Goal: Communication & Community: Answer question/provide support

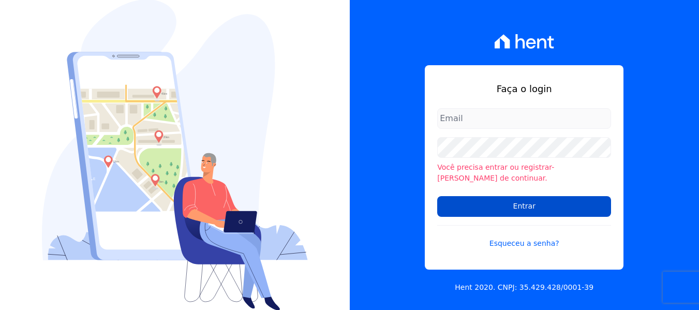
type input "[EMAIL_ADDRESS][DOMAIN_NAME]"
click at [492, 196] on input "Entrar" at bounding box center [524, 206] width 174 height 21
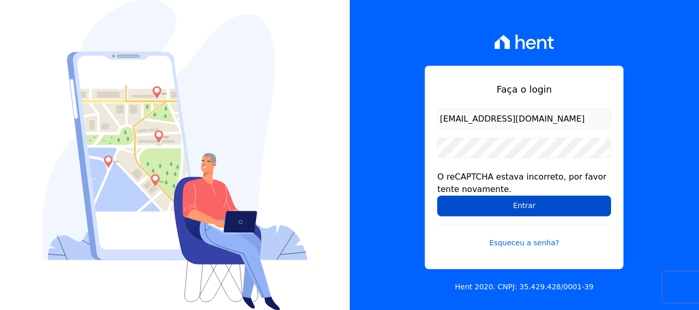
click at [484, 202] on input "Entrar" at bounding box center [524, 206] width 174 height 21
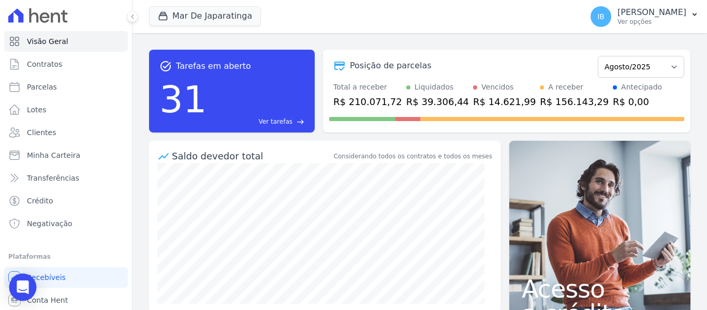
click at [20, 281] on icon "Open Intercom Messenger" at bounding box center [23, 287] width 12 height 13
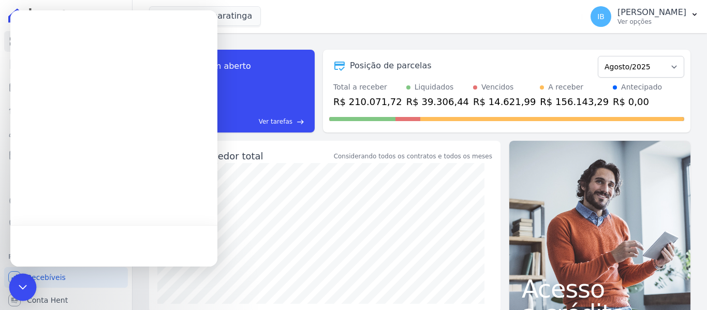
click at [20, 281] on div "Open Intercom Messenger" at bounding box center [22, 287] width 27 height 27
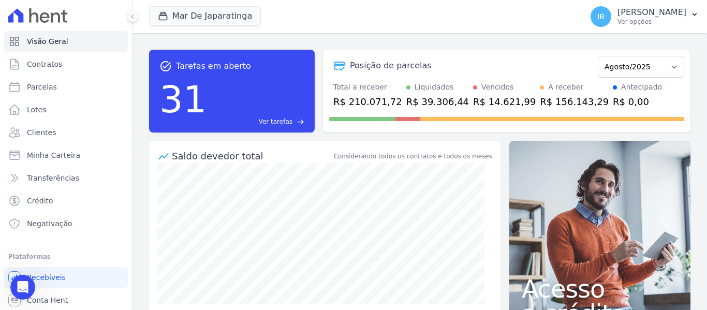
click at [27, 287] on icon "Abertura do Messenger da Intercom" at bounding box center [22, 287] width 17 height 17
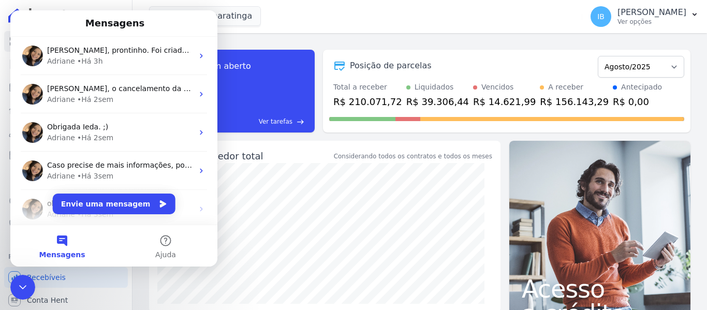
click at [62, 239] on button "Mensagens" at bounding box center [62, 245] width 104 height 41
click at [58, 215] on div "Adriane" at bounding box center [61, 214] width 28 height 11
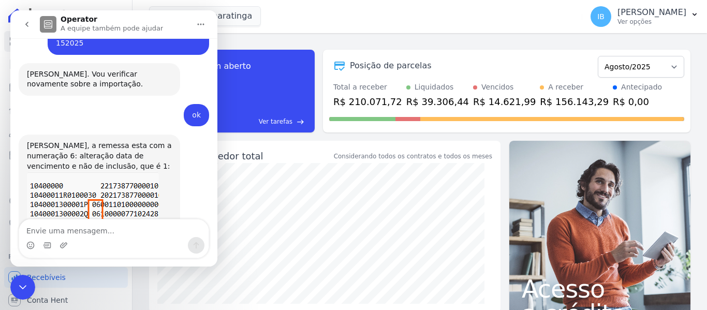
scroll to position [588, 0]
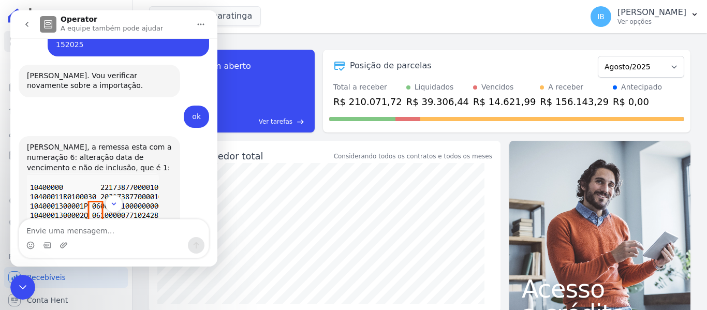
click at [25, 22] on icon "go back" at bounding box center [27, 24] width 8 height 8
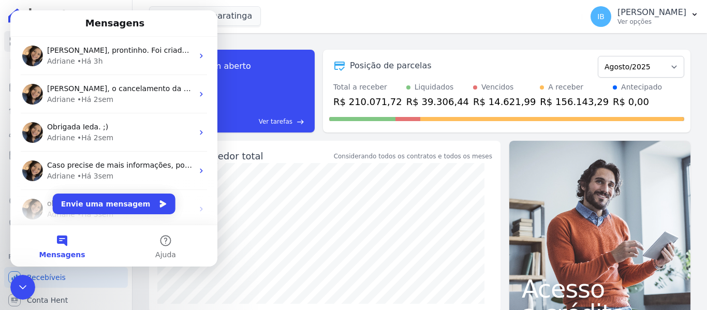
scroll to position [0, 0]
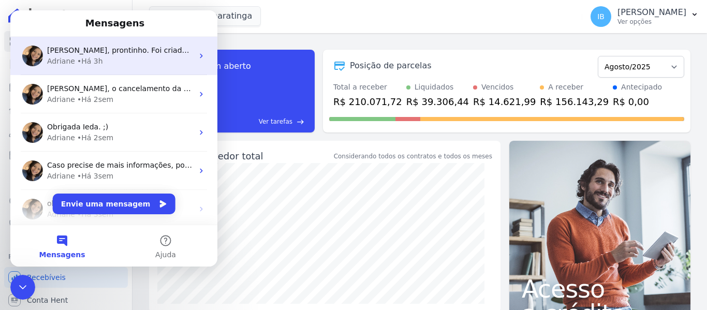
click at [83, 57] on div "• Há 3h" at bounding box center [90, 61] width 26 height 11
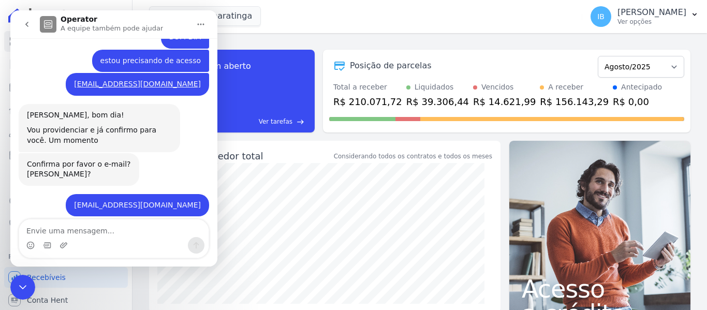
scroll to position [474, 0]
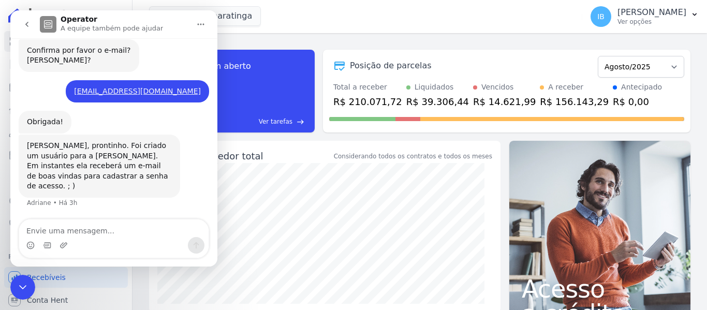
click at [83, 234] on textarea "Envie uma mensagem..." at bounding box center [113, 228] width 189 height 18
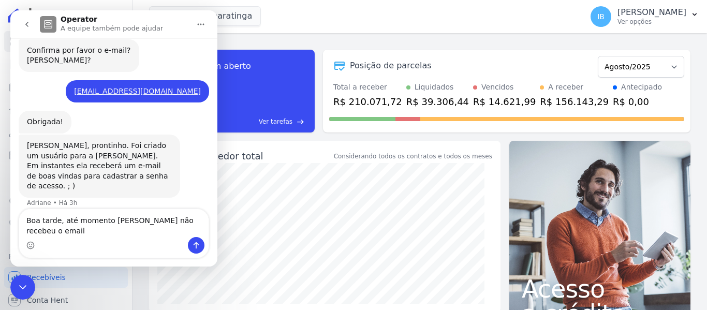
type textarea "Boa tarde, até momento [PERSON_NAME] não recebeu o email"
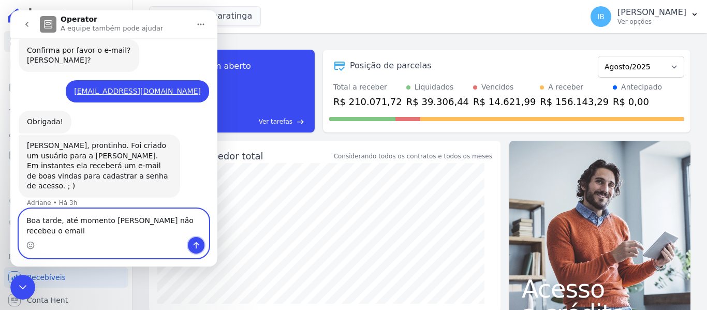
drag, startPoint x: 187, startPoint y: 228, endPoint x: 193, endPoint y: 244, distance: 16.9
click at [193, 244] on icon "Enviar uma mensagem" at bounding box center [196, 245] width 8 height 8
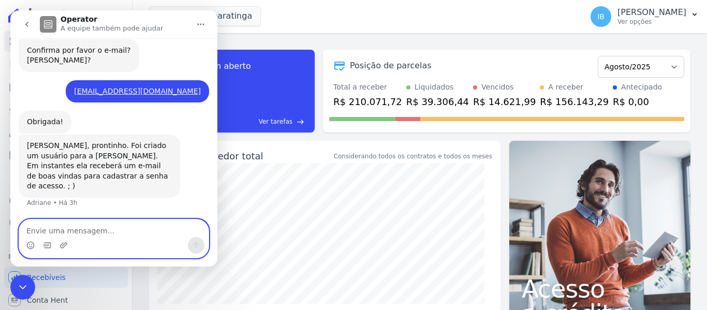
scroll to position [514, 0]
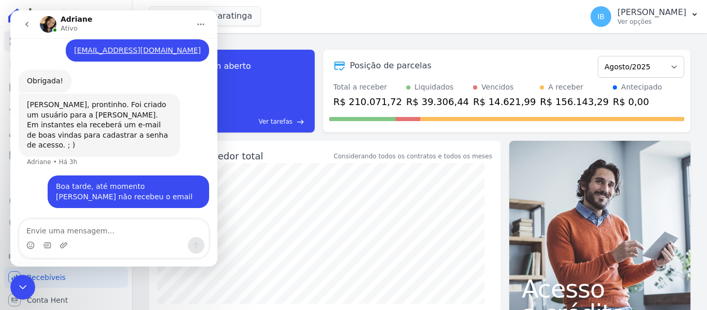
click at [694, 268] on div "task_alt Tarefas em aberto 31 Ver tarefas east Posição de parcelas Outubro/2020…" at bounding box center [419, 171] width 574 height 277
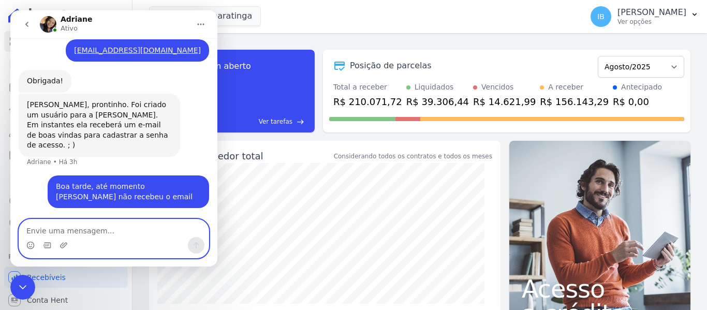
click at [92, 232] on textarea "Envie uma mensagem..." at bounding box center [113, 228] width 189 height 18
type textarea "oi"
